Goal: Task Accomplishment & Management: Use online tool/utility

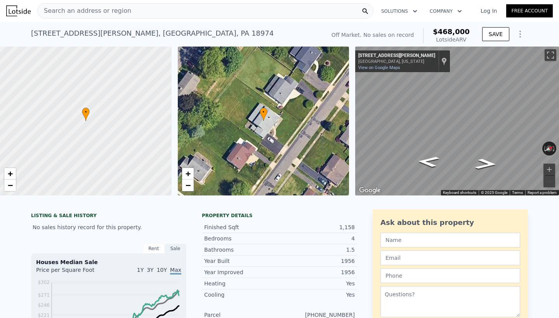
click at [115, 13] on span "Search an address or region" at bounding box center [85, 10] width 94 height 9
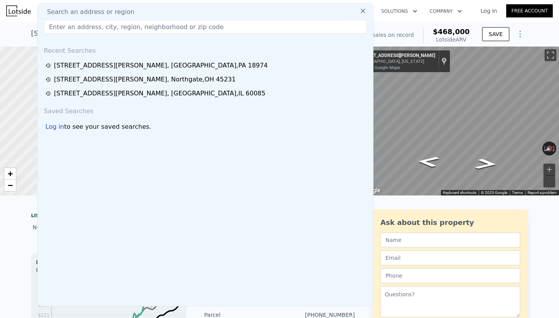
type input "[STREET_ADDRESS]"
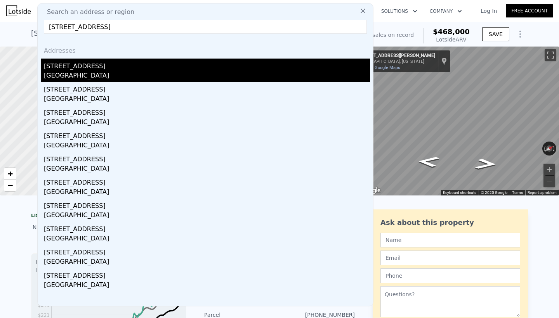
click at [93, 68] on div "[STREET_ADDRESS]" at bounding box center [207, 65] width 326 height 12
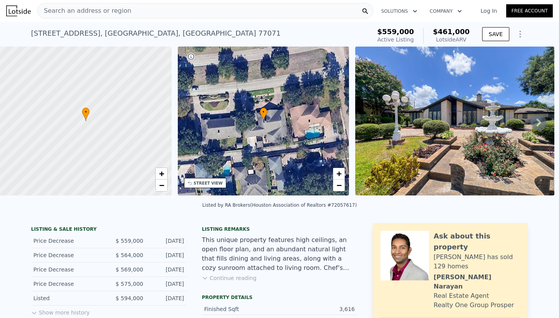
click at [539, 121] on icon at bounding box center [538, 123] width 5 height 8
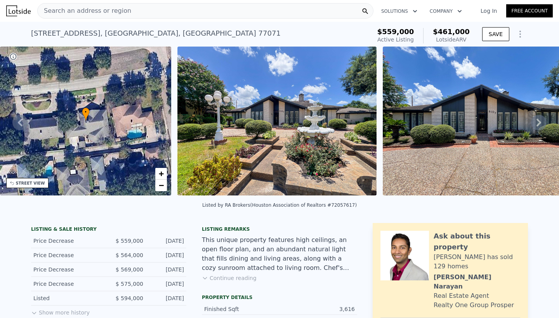
click at [539, 121] on icon at bounding box center [538, 123] width 5 height 8
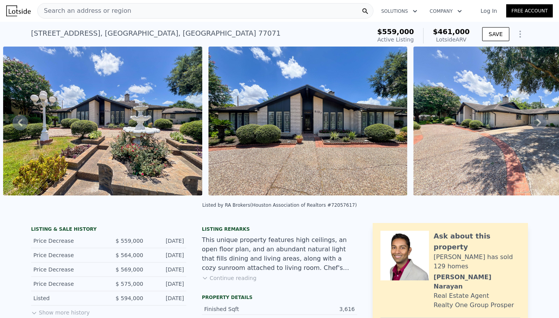
click at [539, 122] on icon at bounding box center [538, 123] width 5 height 8
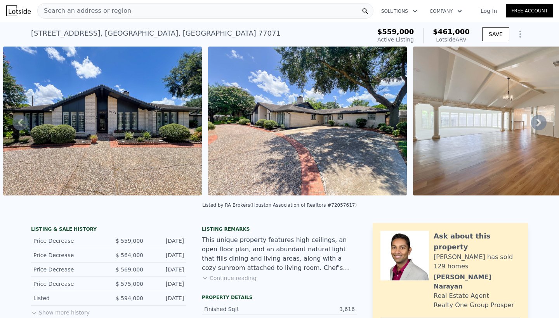
click at [539, 122] on icon at bounding box center [538, 123] width 5 height 8
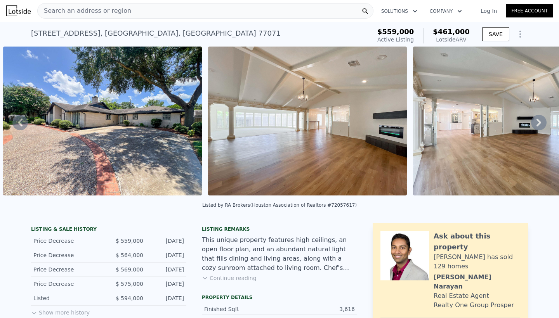
click at [539, 122] on icon at bounding box center [538, 123] width 5 height 8
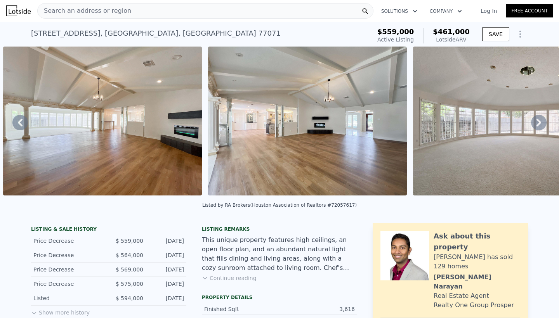
click at [539, 123] on icon at bounding box center [538, 123] width 5 height 8
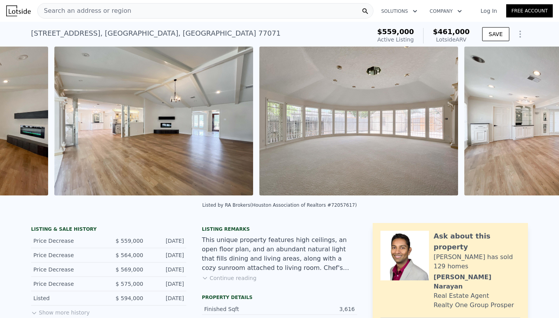
scroll to position [0, 1175]
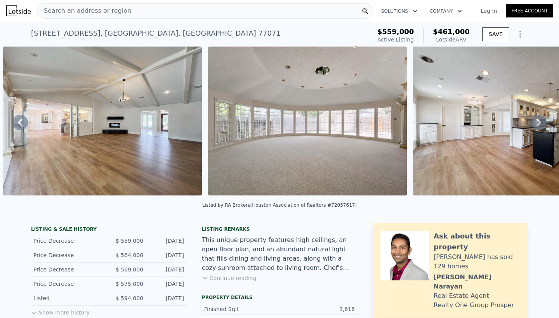
click at [539, 123] on icon at bounding box center [538, 123] width 5 height 8
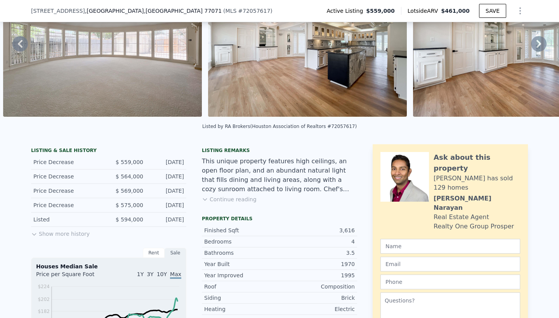
scroll to position [76, 0]
click at [83, 234] on button "Show more history" at bounding box center [60, 232] width 59 height 11
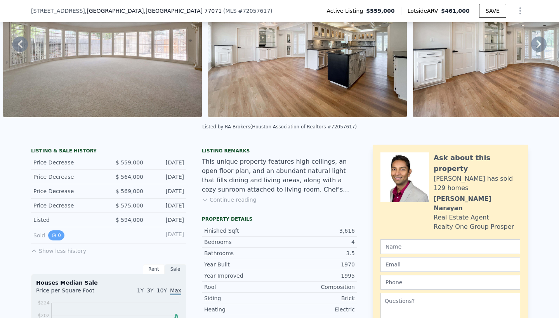
click at [57, 236] on button "0" at bounding box center [56, 235] width 16 height 10
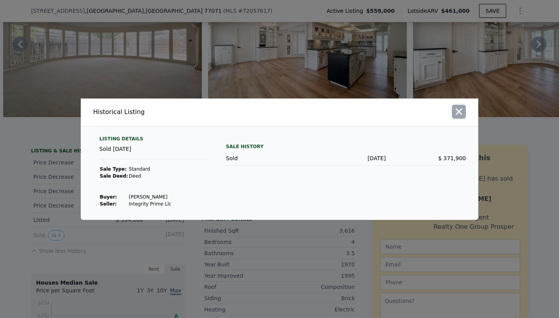
click at [457, 113] on icon "button" at bounding box center [458, 111] width 11 height 11
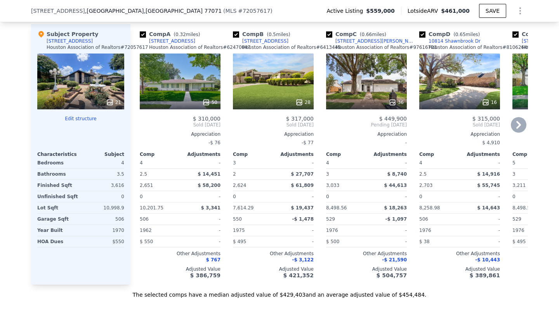
scroll to position [783, 0]
click at [198, 93] on div "50" at bounding box center [180, 81] width 81 height 56
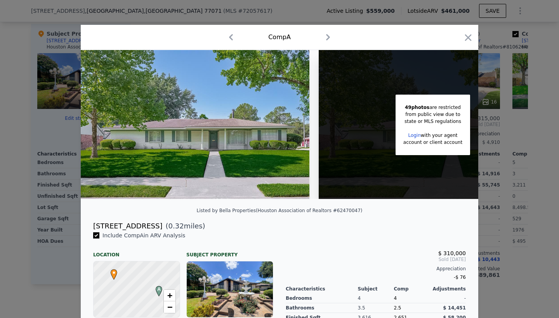
drag, startPoint x: 93, startPoint y: 225, endPoint x: 151, endPoint y: 225, distance: 58.6
click at [151, 225] on div "[STREET_ADDRESS] ( 0.32 miles)" at bounding box center [279, 226] width 385 height 11
click at [468, 39] on icon "button" at bounding box center [467, 37] width 11 height 11
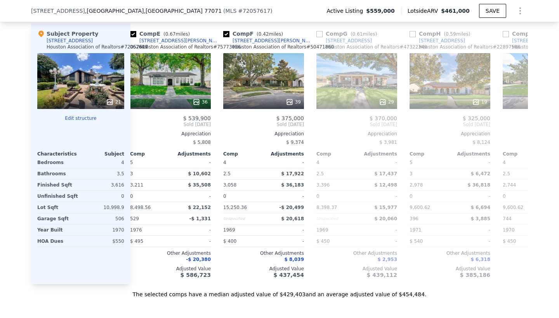
scroll to position [0, 382]
click at [194, 94] on div "36" at bounding box center [170, 81] width 81 height 56
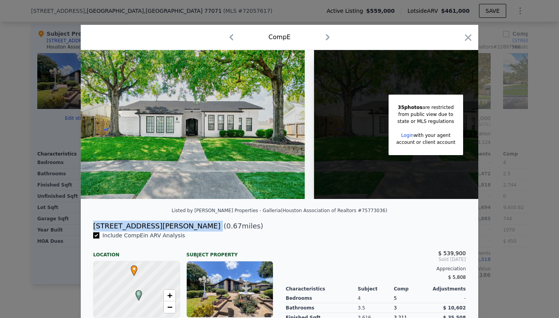
drag, startPoint x: 93, startPoint y: 223, endPoint x: 153, endPoint y: 227, distance: 60.3
click at [154, 227] on div "[STREET_ADDRESS][PERSON_NAME] ( 0.67 miles)" at bounding box center [279, 226] width 385 height 11
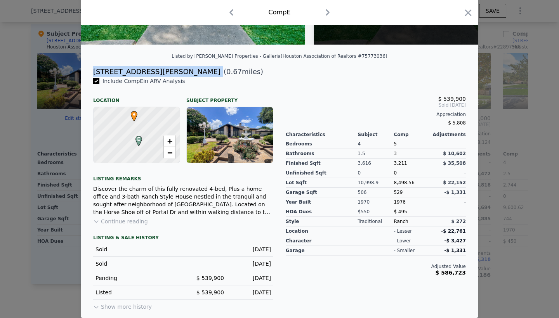
scroll to position [154, 0]
click at [469, 10] on icon "button" at bounding box center [467, 12] width 11 height 11
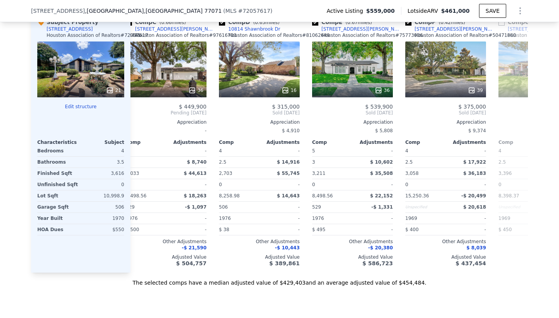
scroll to position [0, 204]
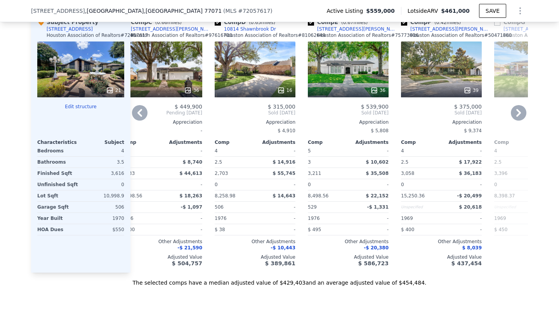
click at [218, 26] on input "checkbox" at bounding box center [218, 22] width 6 height 6
checkbox input "false"
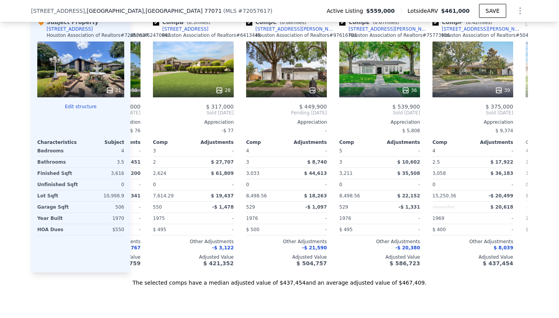
scroll to position [0, 64]
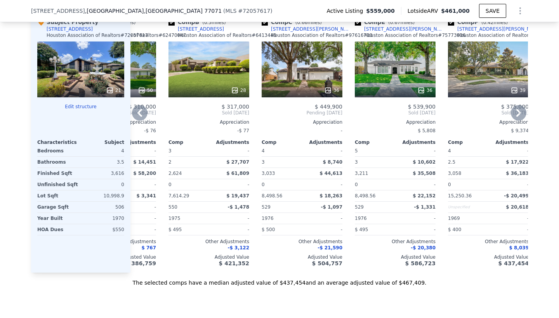
click at [173, 26] on input "checkbox" at bounding box center [171, 22] width 6 height 6
checkbox input "false"
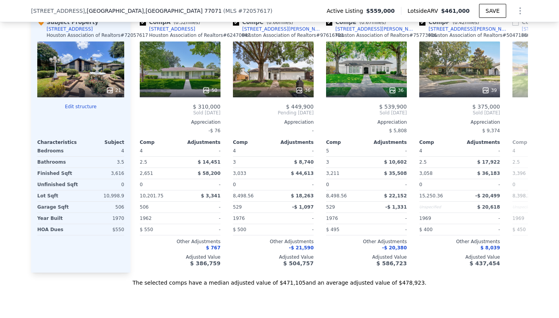
scroll to position [0, 0]
click at [143, 26] on input "checkbox" at bounding box center [143, 22] width 6 height 6
checkbox input "false"
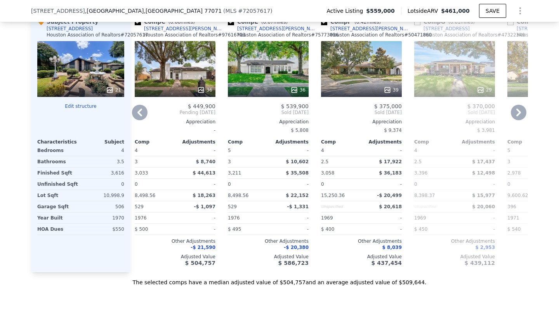
scroll to position [0, 4]
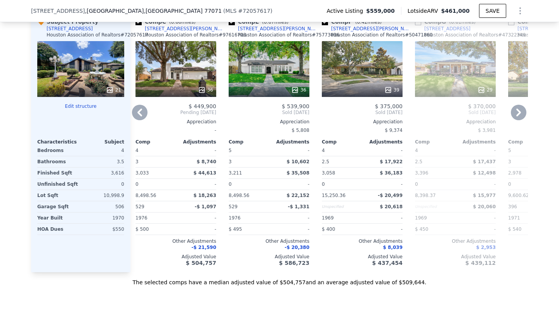
click at [138, 25] on input "checkbox" at bounding box center [138, 22] width 6 height 6
checkbox input "false"
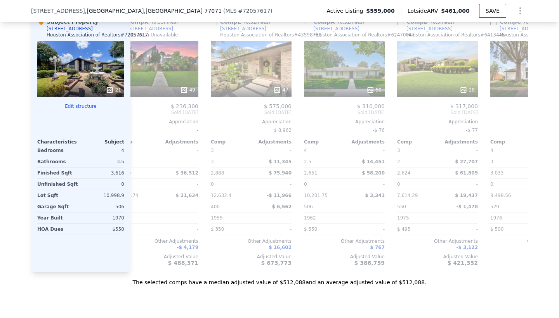
scroll to position [0, 584]
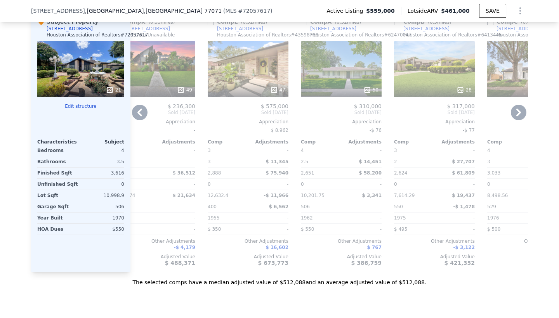
click at [211, 25] on input "checkbox" at bounding box center [211, 22] width 6 height 6
checkbox input "true"
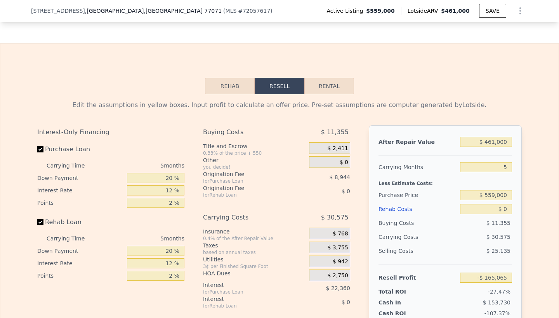
scroll to position [1104, 0]
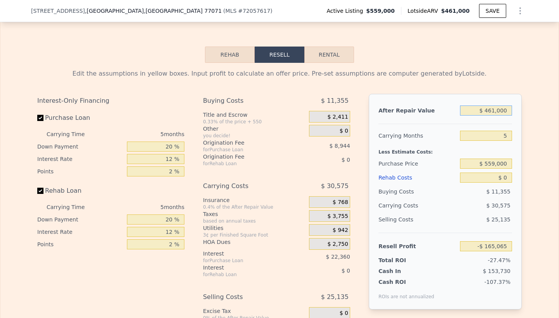
drag, startPoint x: 486, startPoint y: 119, endPoint x: 527, endPoint y: 121, distance: 40.8
click at [527, 121] on div "Edit the assumptions in yellow boxes. Input profit to calculate an offer price.…" at bounding box center [279, 213] width 497 height 300
type input "$ 5"
type input "-$ 600,707"
type input "$ 55"
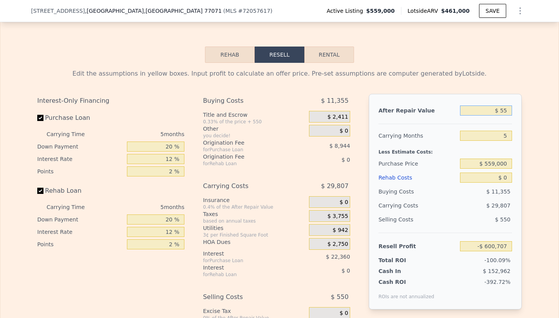
type input "-$ 600,659"
type input "$ 550"
type input "-$ 600,193"
type input "$ 5,500"
type input "-$ 595,515"
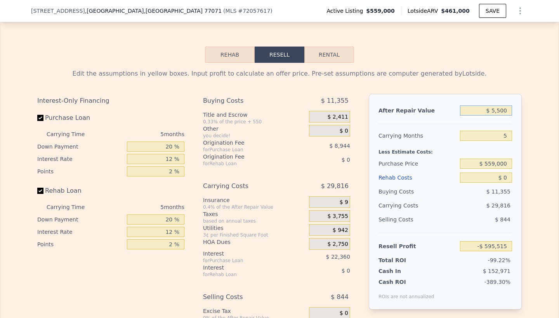
type input "$ 55,000"
type input "-$ 548,737"
type input "$ 550,000"
type input "-$ 80,961"
click at [500, 141] on input "5" at bounding box center [486, 136] width 52 height 10
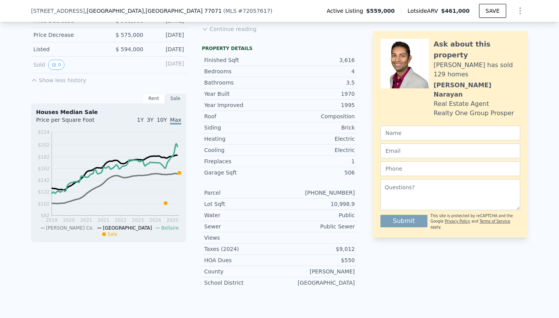
scroll to position [251, 0]
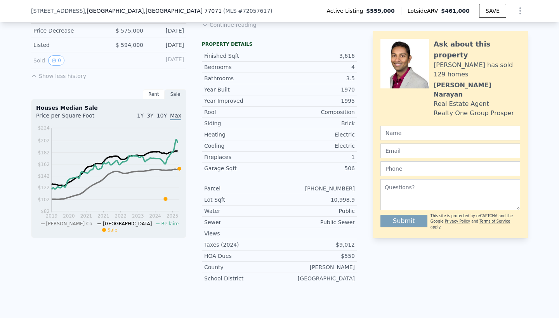
click at [343, 173] on div "Garage Sqft 506" at bounding box center [279, 168] width 155 height 11
drag, startPoint x: 343, startPoint y: 173, endPoint x: 308, endPoint y: 166, distance: 35.5
click at [308, 166] on div "Garage Sqft 506" at bounding box center [279, 168] width 155 height 11
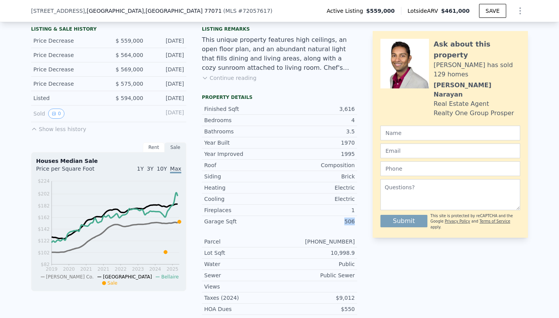
scroll to position [197, 0]
click at [57, 113] on button "0" at bounding box center [56, 114] width 16 height 10
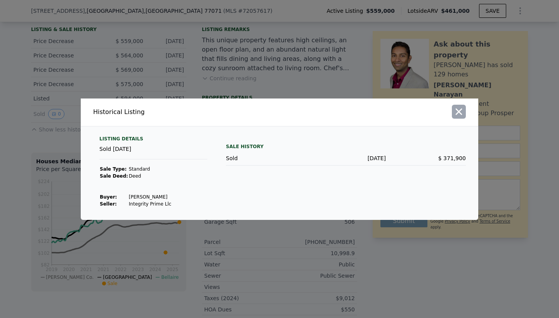
click at [460, 109] on icon "button" at bounding box center [458, 111] width 11 height 11
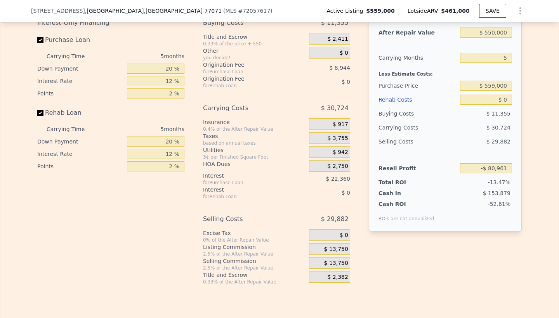
scroll to position [1179, 0]
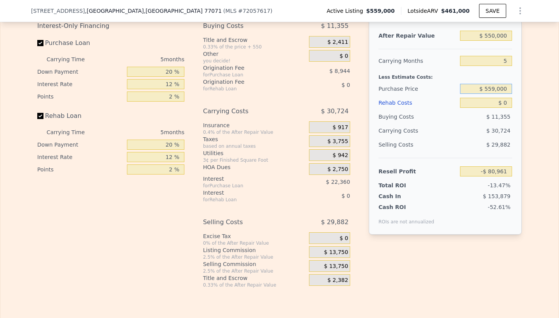
click at [508, 94] on input "$ 559,000" at bounding box center [486, 89] width 52 height 10
type input "$ 5"
type input "$ 370,000"
click at [508, 108] on input "$ 0" at bounding box center [486, 103] width 52 height 10
type input "$ 119,252"
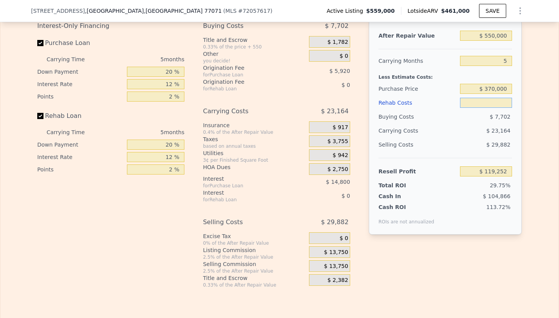
type input "$ 1"
type input "$ 119,251"
type input "$ 10"
type input "$ 119,242"
type input "$ 100"
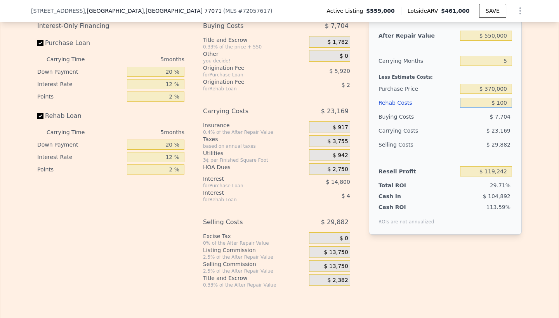
type input "$ 119,145"
type input "$ 1,000"
type input "$ 118,196"
type input "$ 10,000"
type input "$ 108,692"
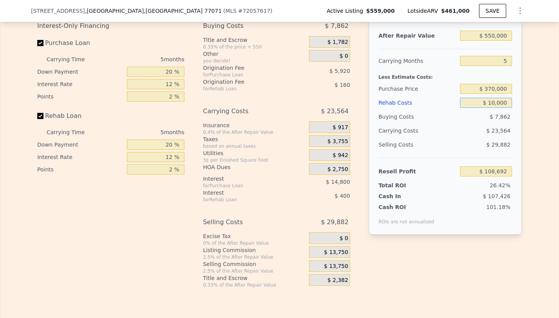
type input "$ 100,000"
type input "$ 13,652"
type input "$ 10,000"
type input "$ 108,692"
type input "$ 1,000"
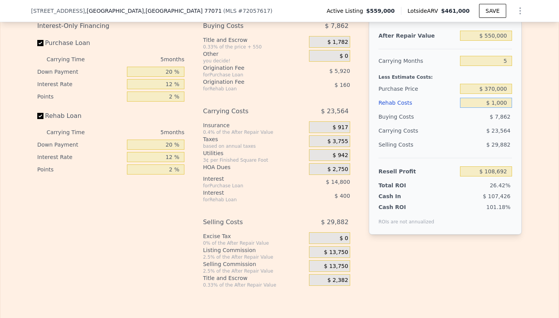
type input "$ 118,196"
type input "$ 100"
type input "$ 119,145"
type input "$ 10"
type input "$ 119,242"
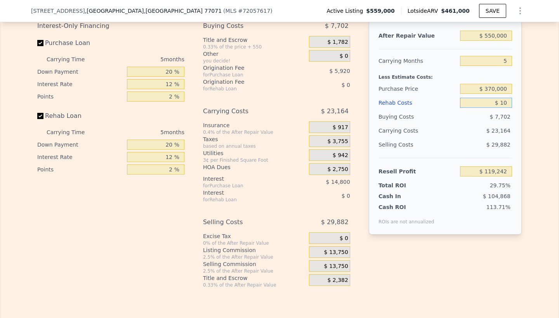
type input "$ 1"
type input "$ 119,251"
type input "$ 5"
type input "$ 119,247"
type input "$ 50"
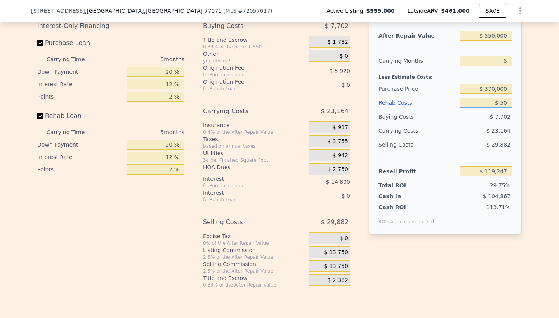
type input "$ 119,201"
type input "$ 500"
type input "$ 118,724"
type input "$ 5,000"
type input "$ 113,972"
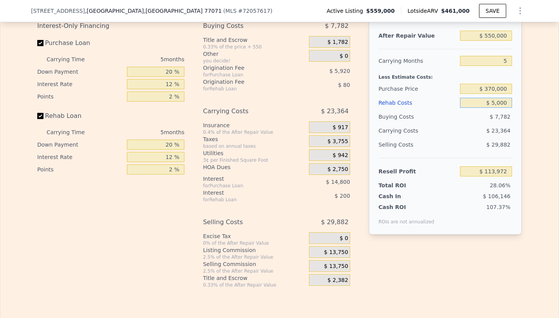
type input "$ 50,000"
type input "$ 66,452"
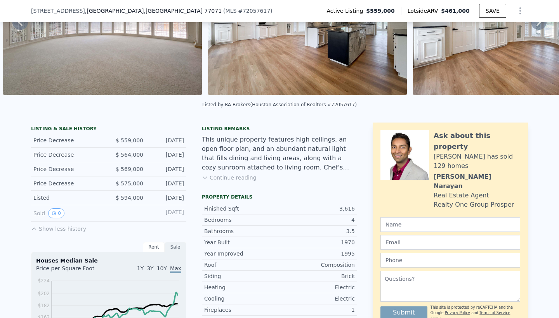
scroll to position [100, 0]
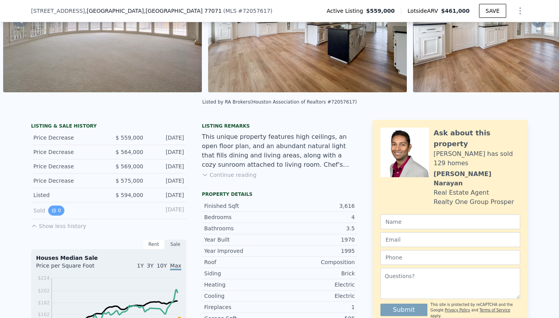
click at [53, 210] on icon "View historical data" at bounding box center [53, 210] width 3 height 3
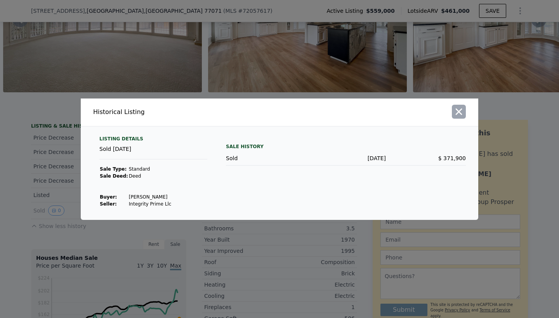
click at [459, 113] on icon "button" at bounding box center [458, 111] width 7 height 7
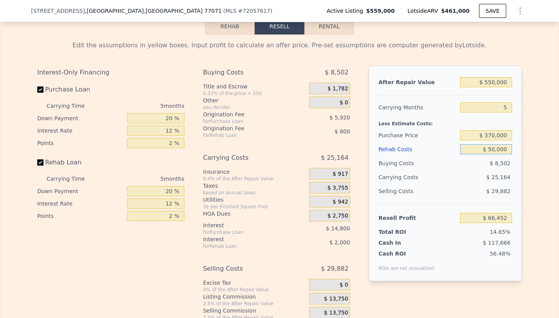
scroll to position [1132, 0]
click at [492, 154] on input "$ 50,000" at bounding box center [486, 149] width 52 height 10
type input "$ 0000"
type input "$ 119,252"
type input "$ 70,000"
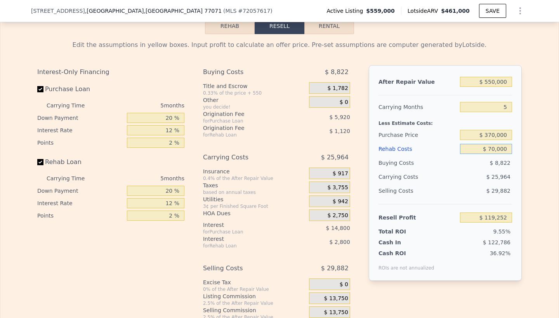
type input "$ 45,332"
click at [478, 140] on input "$ 370,000" at bounding box center [486, 135] width 52 height 10
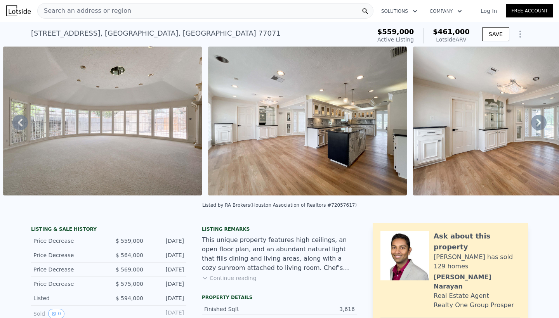
scroll to position [0, 0]
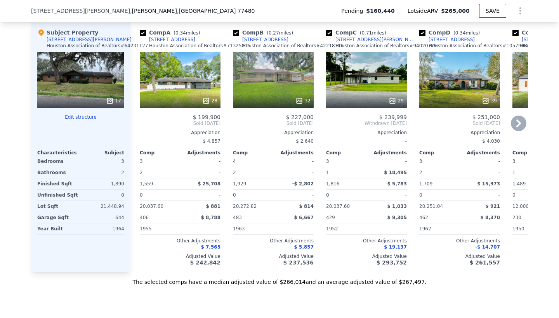
scroll to position [842, 0]
